Goal: Information Seeking & Learning: Learn about a topic

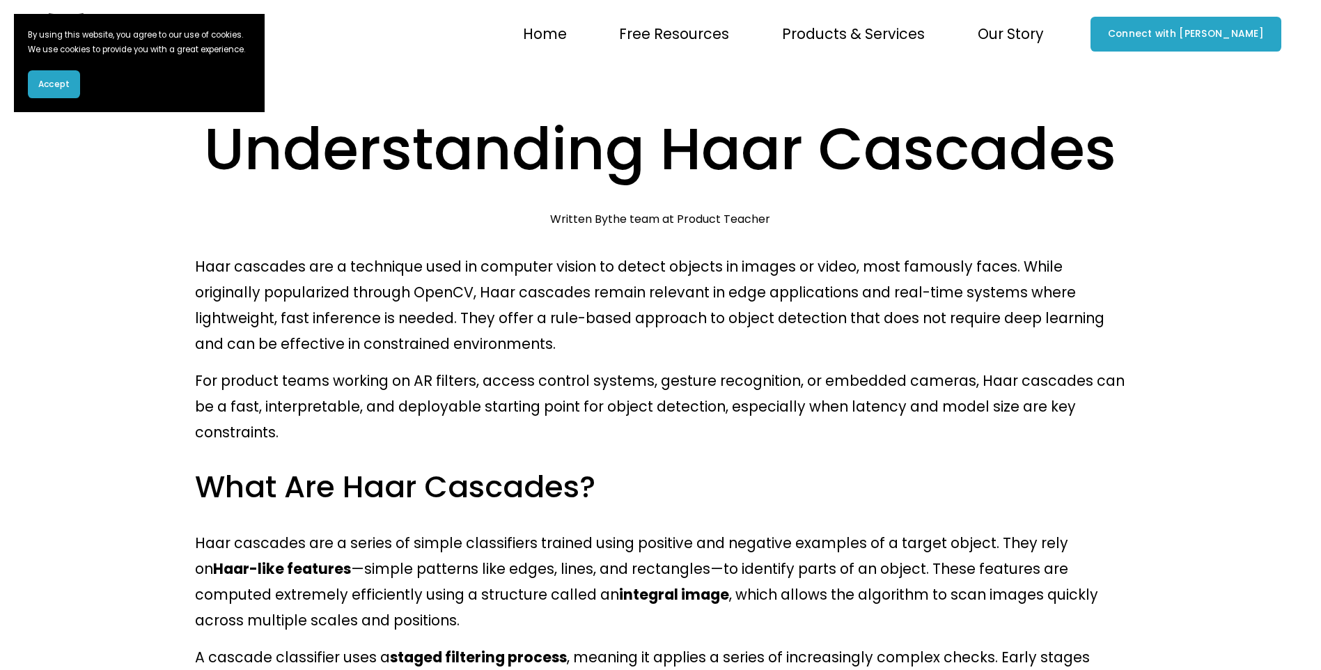
click at [52, 91] on span "Accept" at bounding box center [53, 84] width 31 height 13
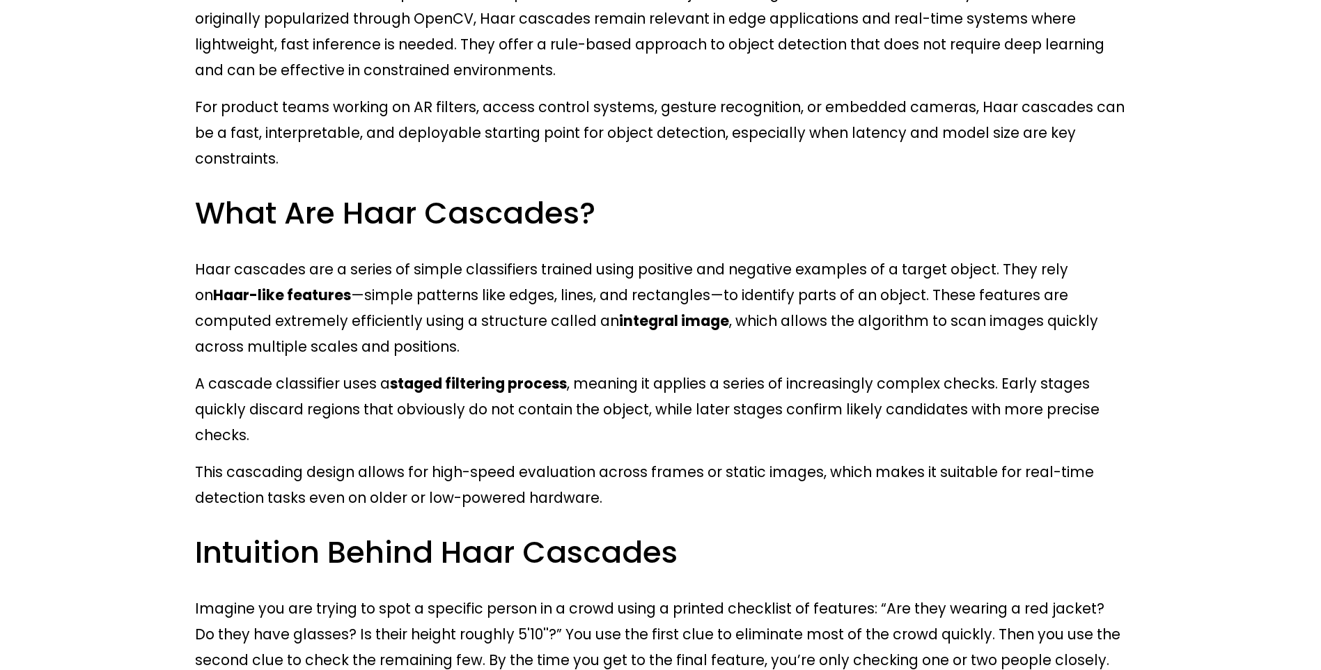
scroll to position [279, 0]
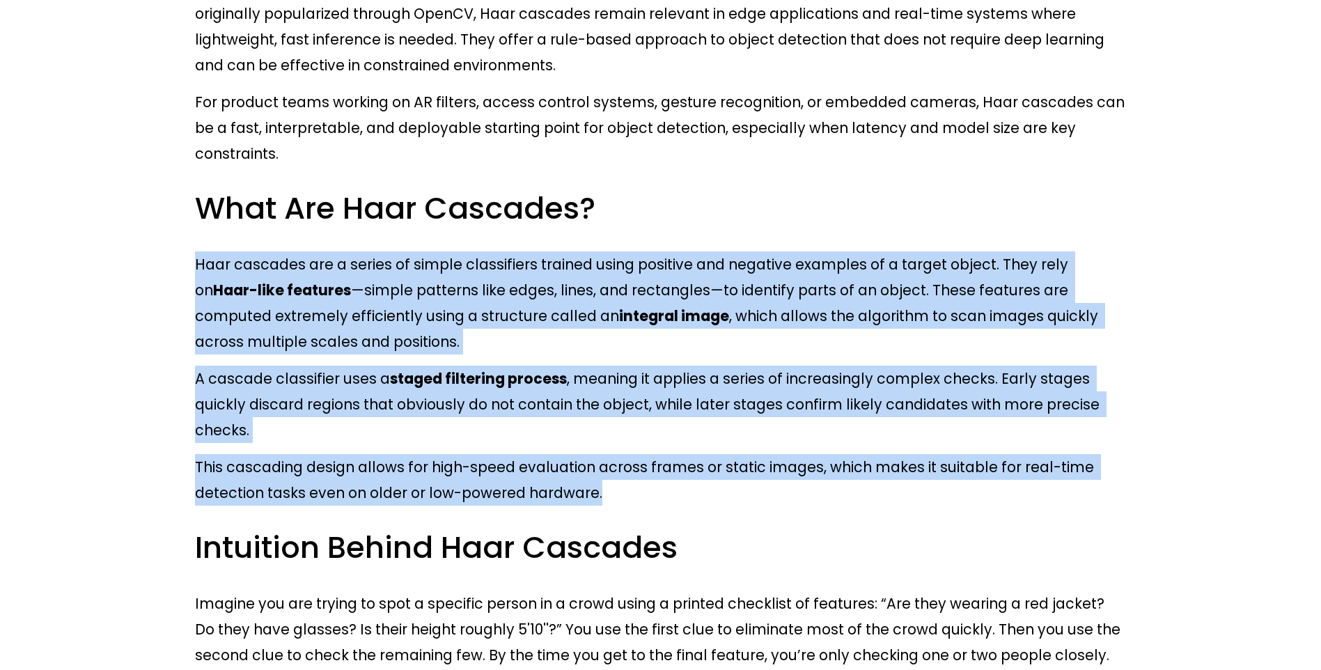
drag, startPoint x: 194, startPoint y: 196, endPoint x: 918, endPoint y: 390, distance: 749.9
click at [918, 454] on p "This cascading design allows for high-speed evaluation across frames or static …" at bounding box center [660, 480] width 931 height 52
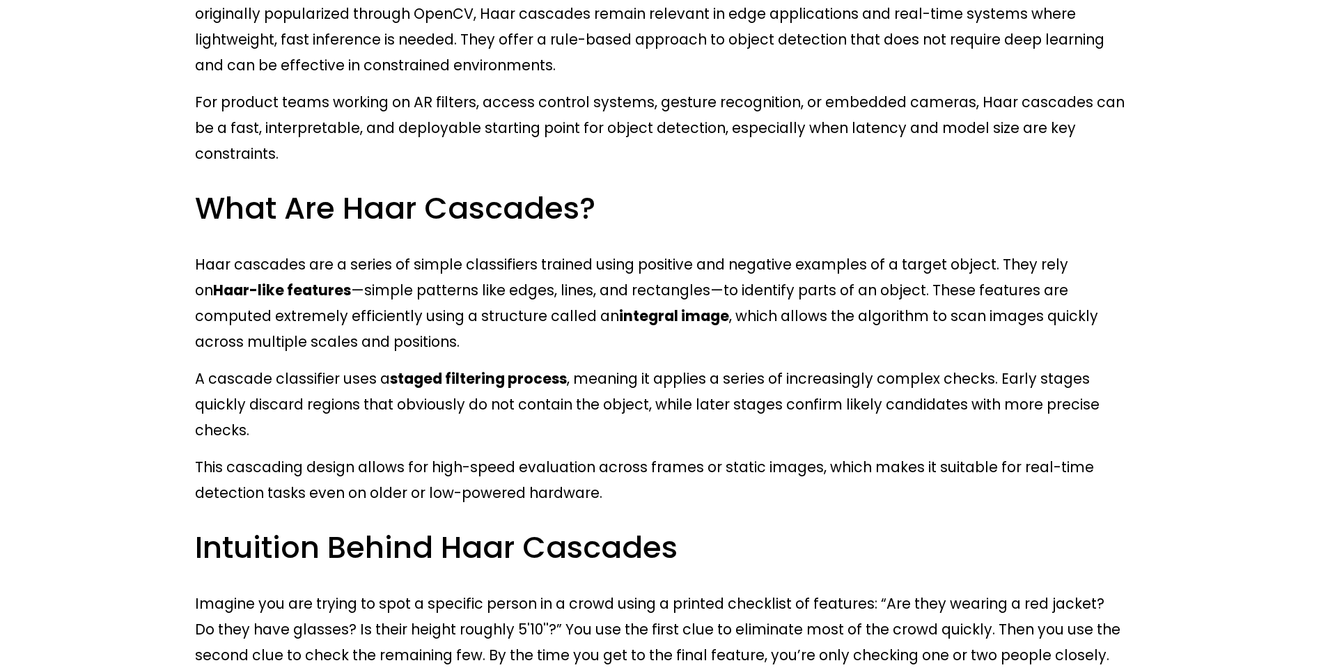
click at [918, 454] on p "This cascading design allows for high-speed evaluation across frames or static …" at bounding box center [660, 480] width 931 height 52
drag, startPoint x: 1067, startPoint y: 192, endPoint x: 1069, endPoint y: 199, distance: 7.8
click at [351, 280] on strong "Haar-like features" at bounding box center [282, 290] width 138 height 20
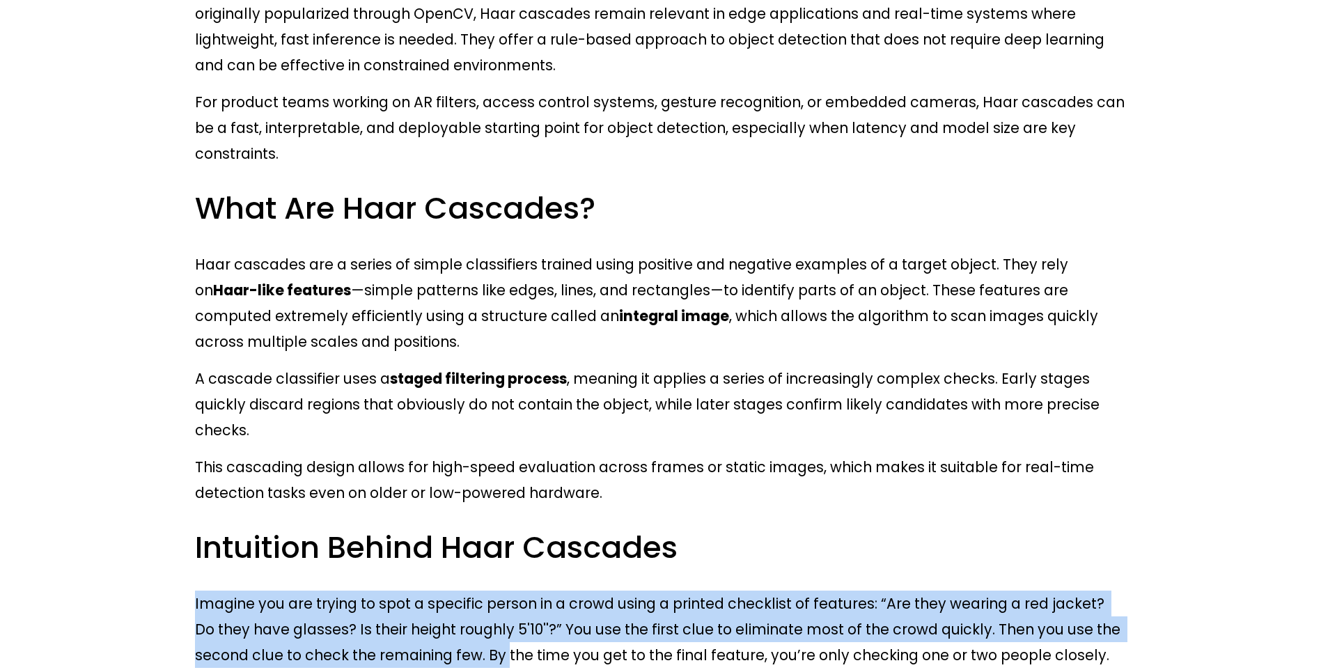
drag, startPoint x: 196, startPoint y: 485, endPoint x: 387, endPoint y: 550, distance: 202.4
click at [387, 591] on p "Imagine you are trying to spot a specific person in a crowd using a printed che…" at bounding box center [660, 629] width 931 height 77
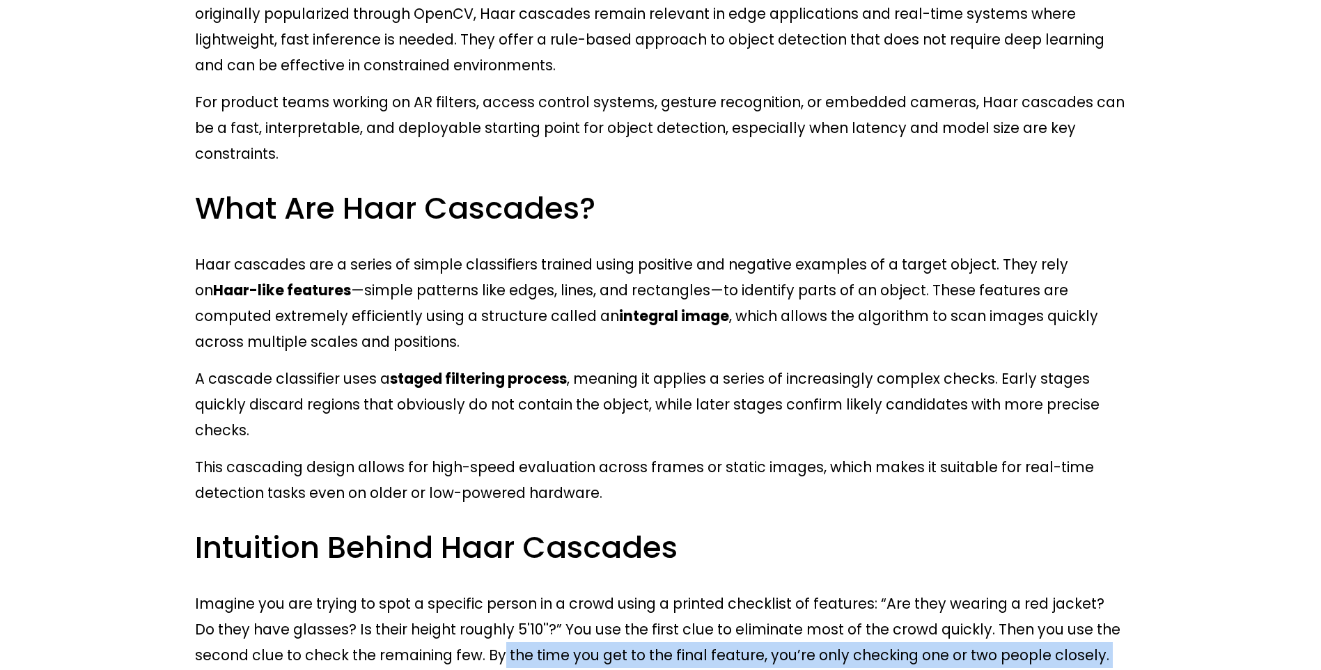
drag, startPoint x: 382, startPoint y: 541, endPoint x: 1165, endPoint y: 630, distance: 788.7
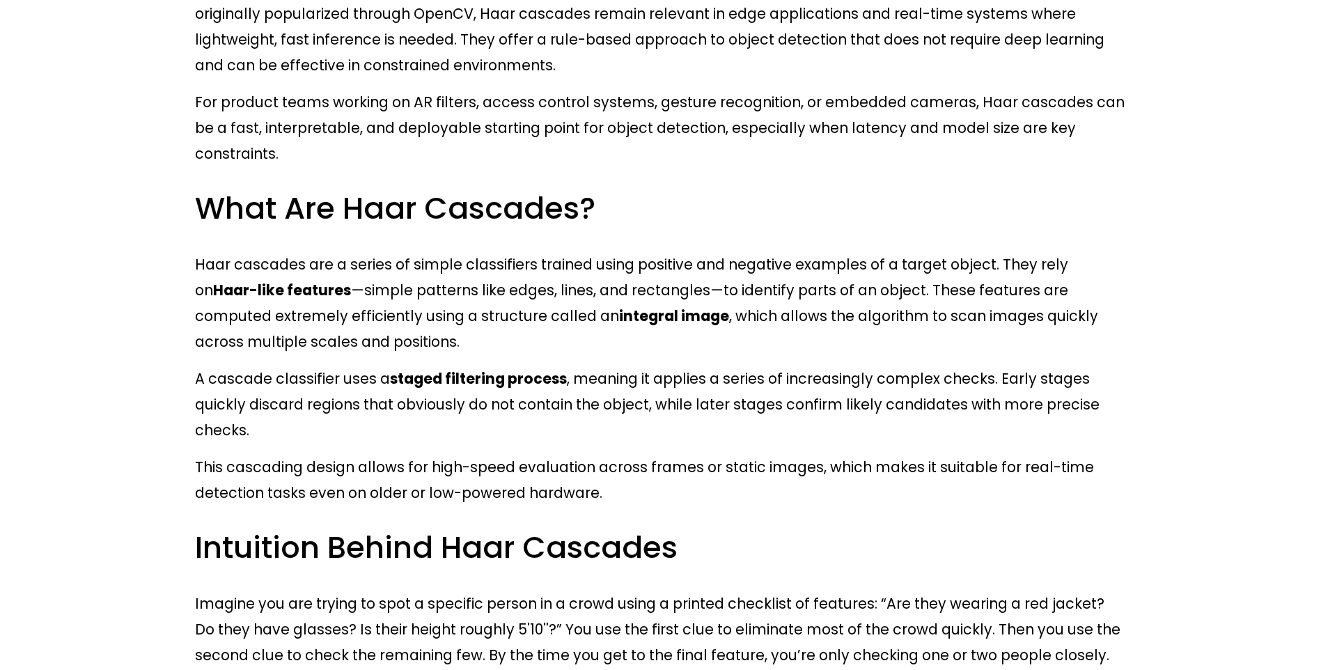
drag, startPoint x: 305, startPoint y: 584, endPoint x: 313, endPoint y: 380, distance: 204.2
click at [313, 454] on p "This cascading design allows for high-speed evaluation across frames or static …" at bounding box center [660, 480] width 931 height 52
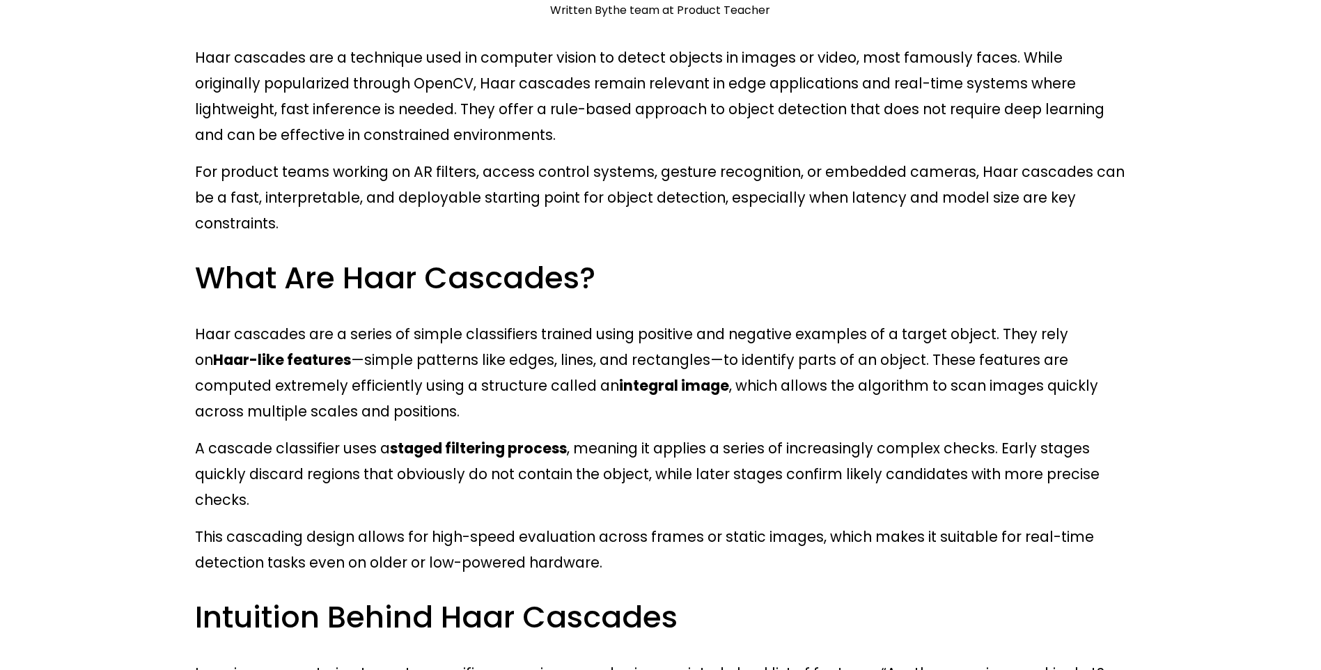
scroll to position [348, 0]
